Goal: Task Accomplishment & Management: Manage account settings

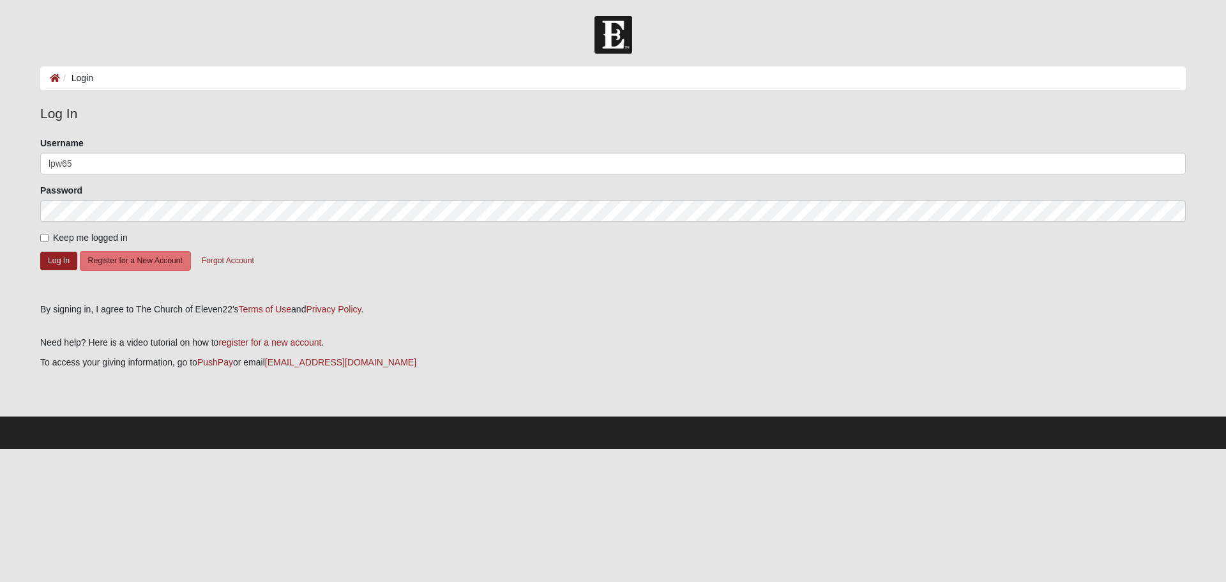
click at [40, 252] on button "Log In" at bounding box center [58, 261] width 37 height 19
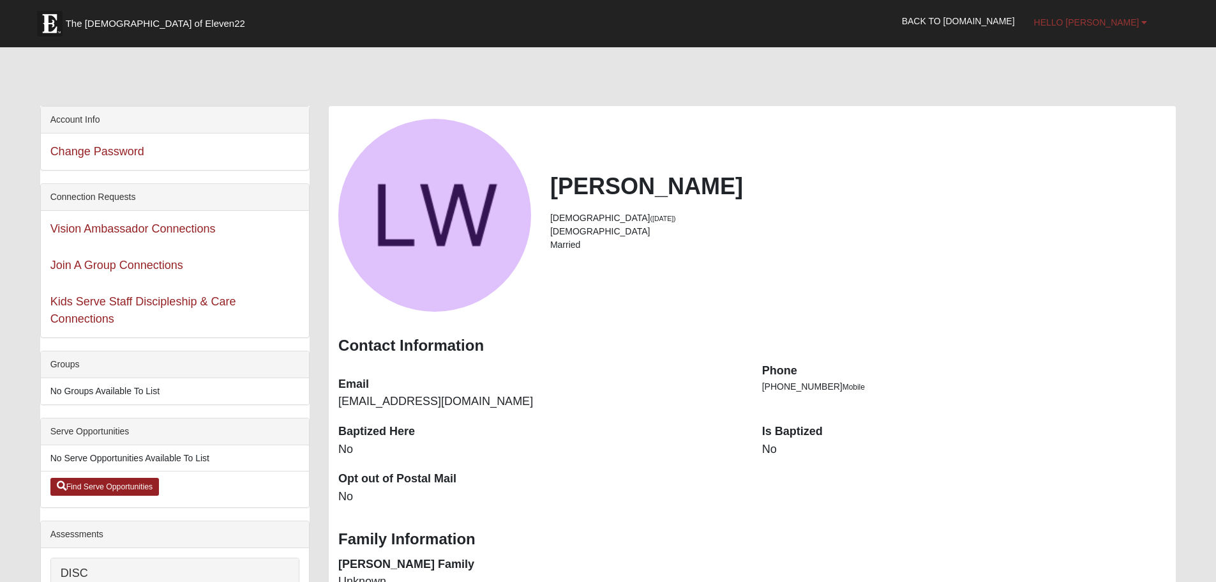
click at [1144, 24] on b at bounding box center [1145, 22] width 6 height 9
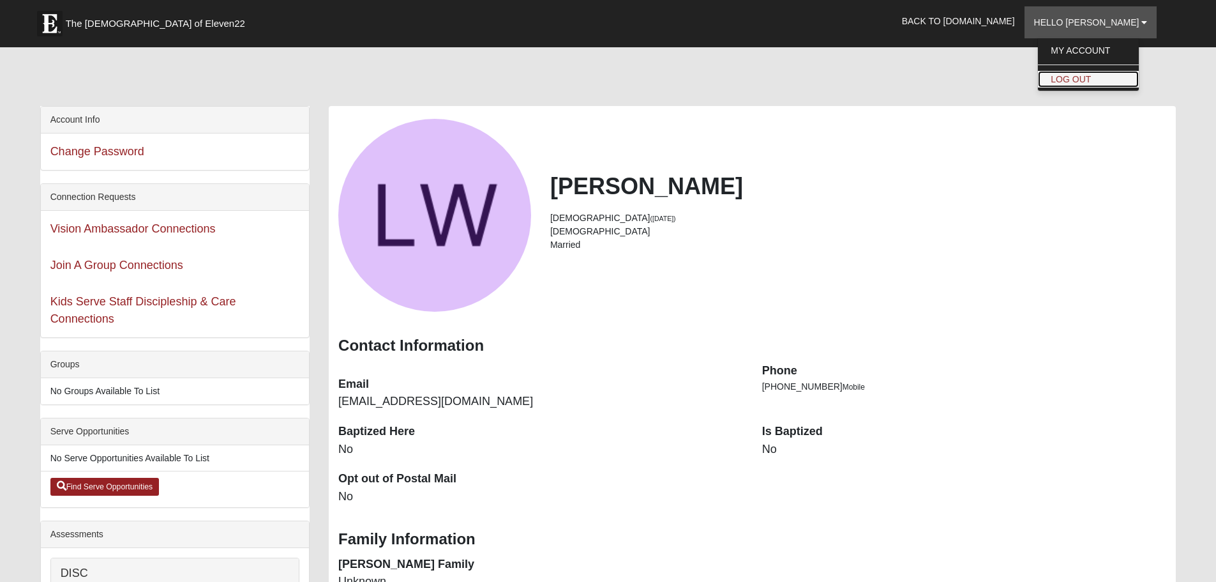
click at [1086, 75] on link "Log Out" at bounding box center [1088, 79] width 101 height 17
